Goal: Transaction & Acquisition: Purchase product/service

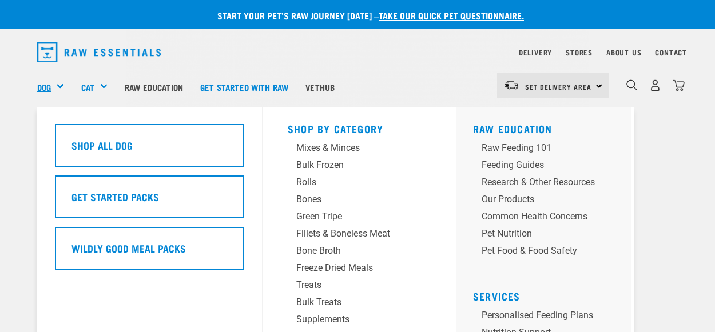
click at [44, 86] on link "Dog" at bounding box center [44, 87] width 14 height 13
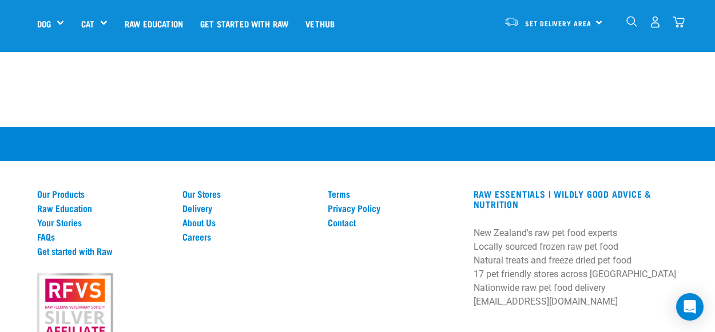
scroll to position [2310, 0]
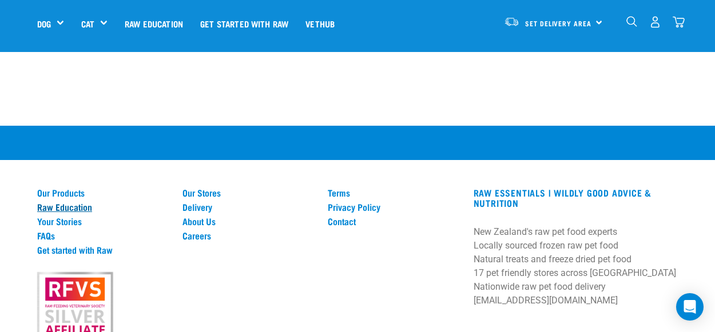
click at [52, 202] on link "Raw Education" at bounding box center [103, 207] width 132 height 10
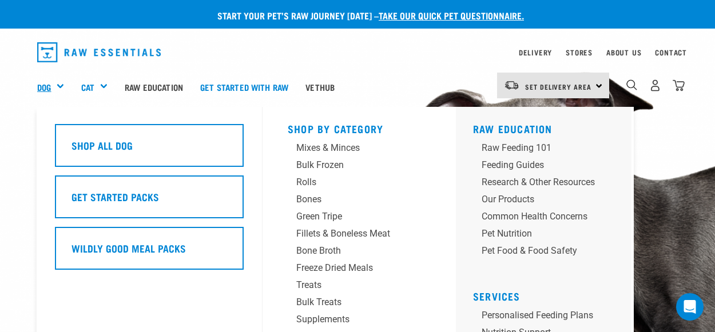
click at [44, 86] on link "Dog" at bounding box center [44, 87] width 14 height 13
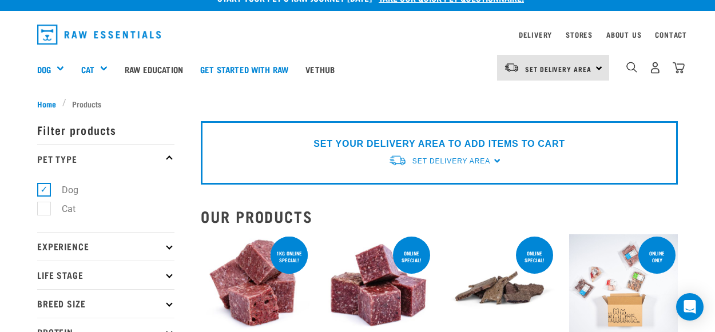
scroll to position [18, 0]
click at [169, 245] on icon at bounding box center [169, 247] width 6 height 6
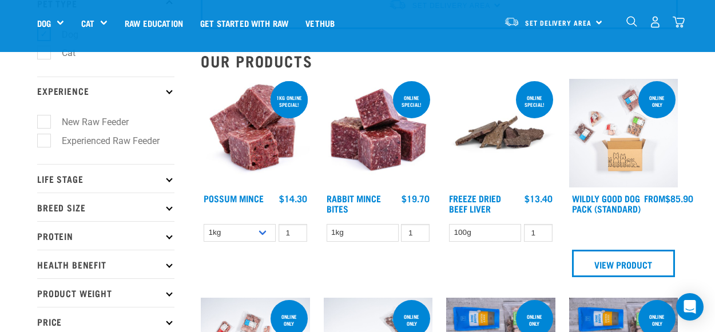
scroll to position [104, 0]
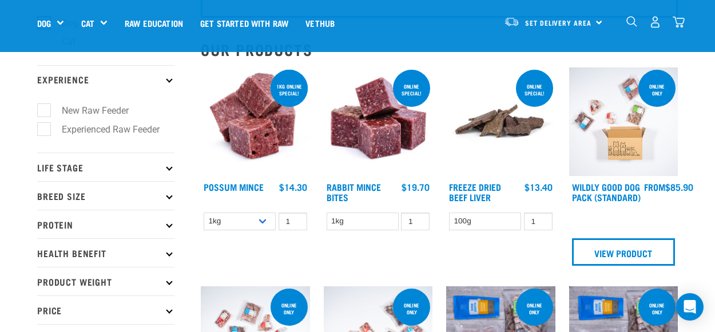
click at [169, 165] on icon at bounding box center [169, 167] width 6 height 6
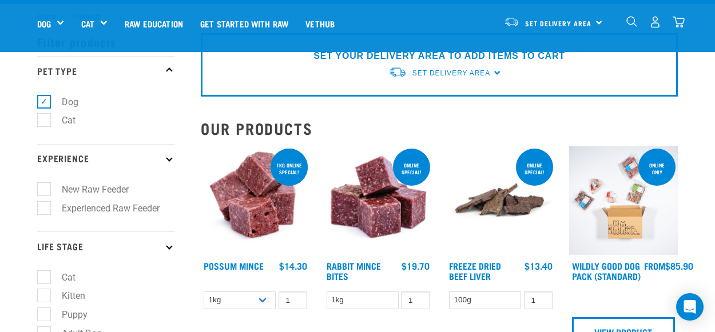
scroll to position [0, 0]
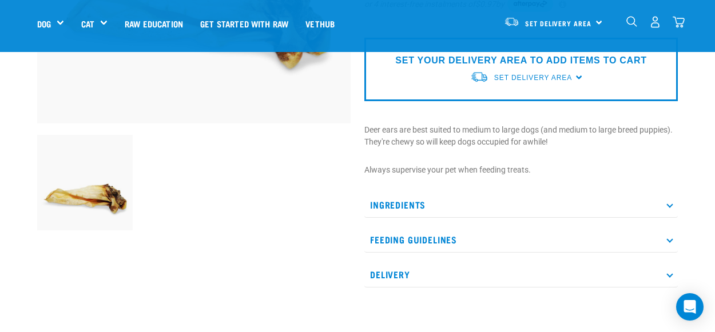
scroll to position [277, 0]
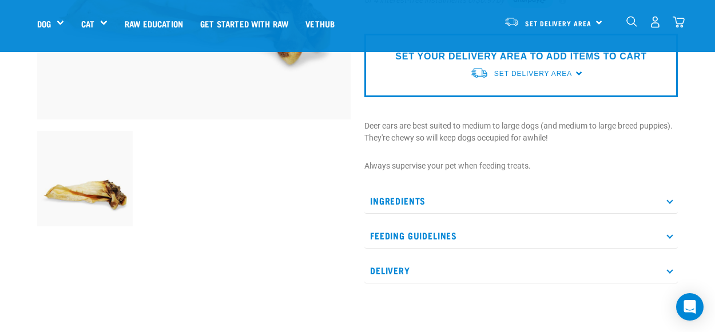
click at [670, 235] on icon at bounding box center [669, 236] width 6 height 6
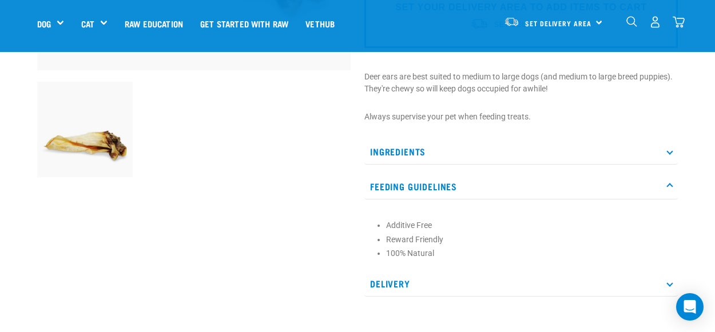
scroll to position [329, 0]
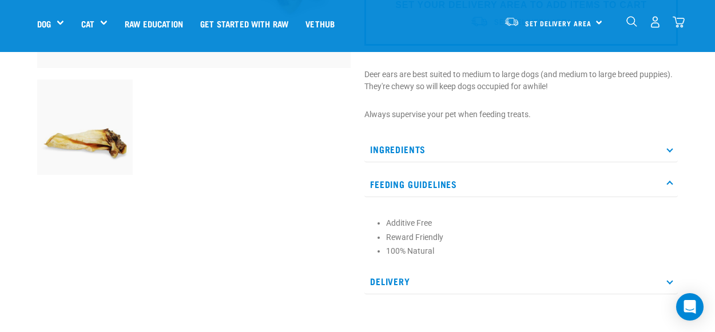
click at [670, 148] on icon at bounding box center [669, 149] width 6 height 6
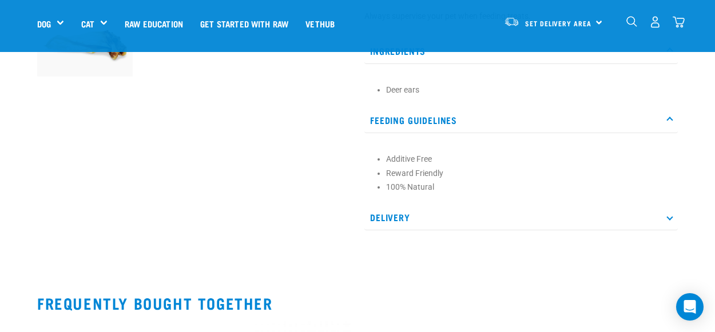
scroll to position [430, 0]
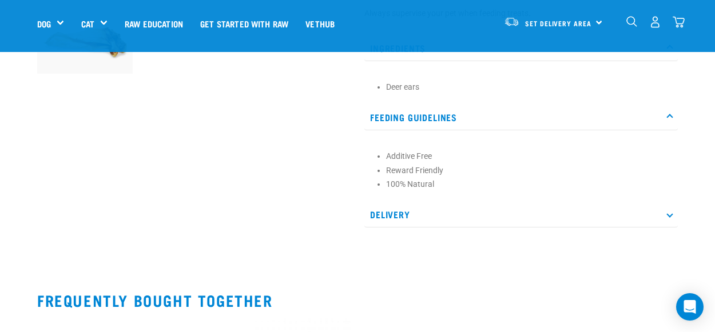
click at [674, 217] on p "Delivery" at bounding box center [520, 215] width 313 height 26
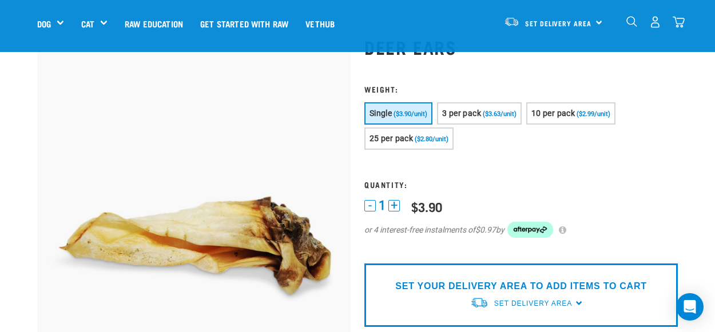
scroll to position [0, 0]
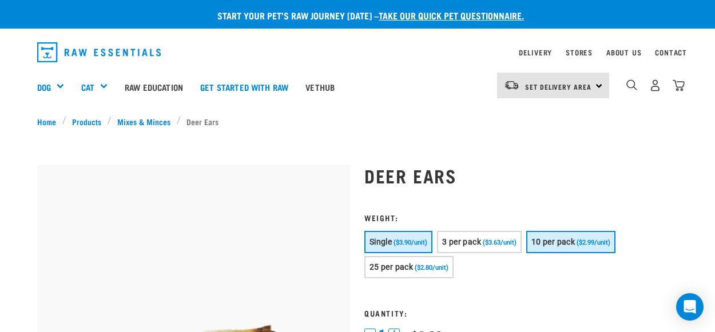
click at [610, 240] on span "($2.99/unit)" at bounding box center [594, 242] width 34 height 7
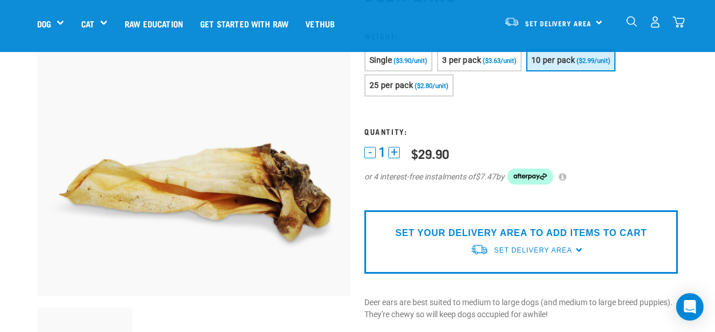
scroll to position [103, 0]
